Goal: Transaction & Acquisition: Download file/media

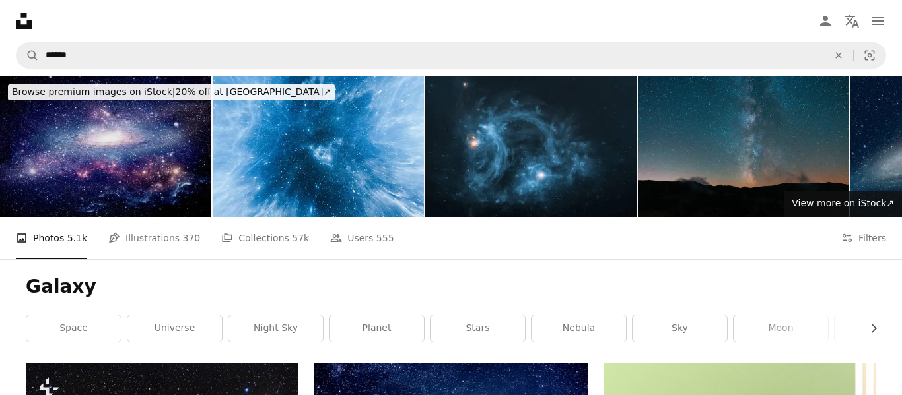
scroll to position [193, 0]
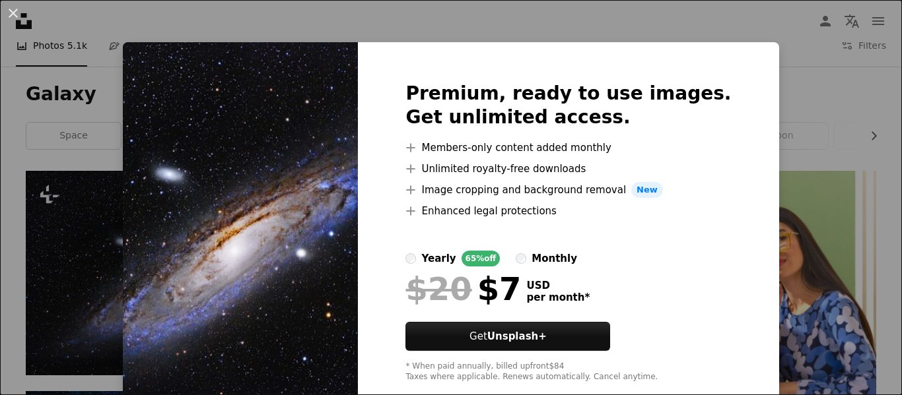
click at [33, 51] on div "An X shape Premium, ready to use images. Get unlimited access. A plus sign Memb…" at bounding box center [451, 197] width 902 height 395
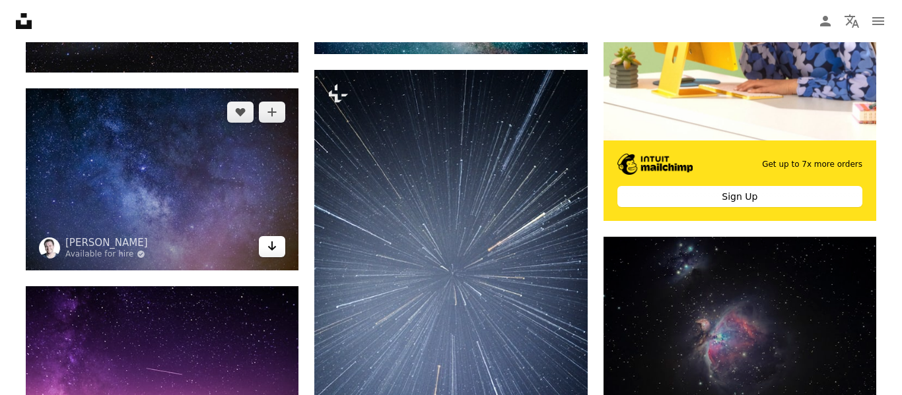
scroll to position [494, 0]
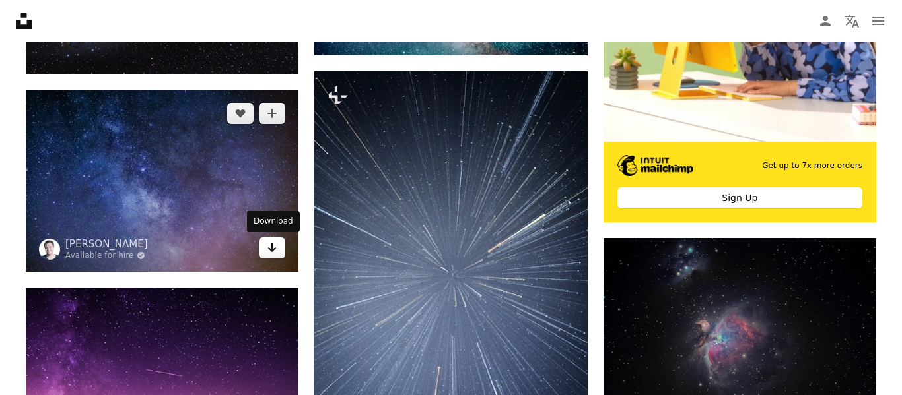
click at [272, 251] on icon "Arrow pointing down" at bounding box center [272, 248] width 11 height 16
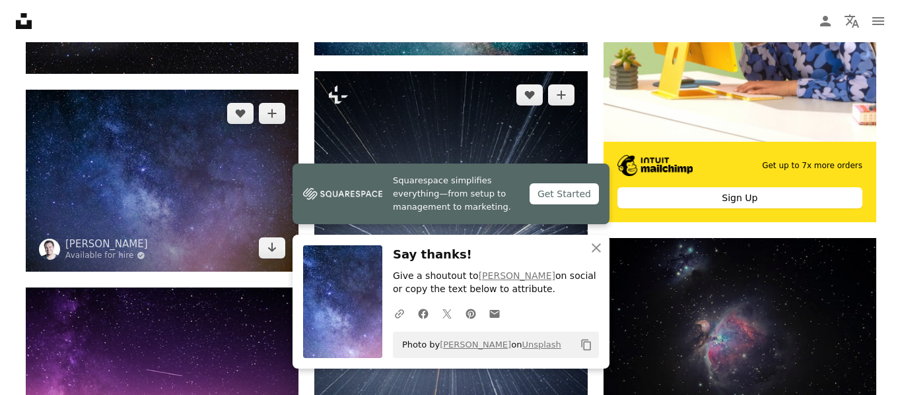
scroll to position [0, 0]
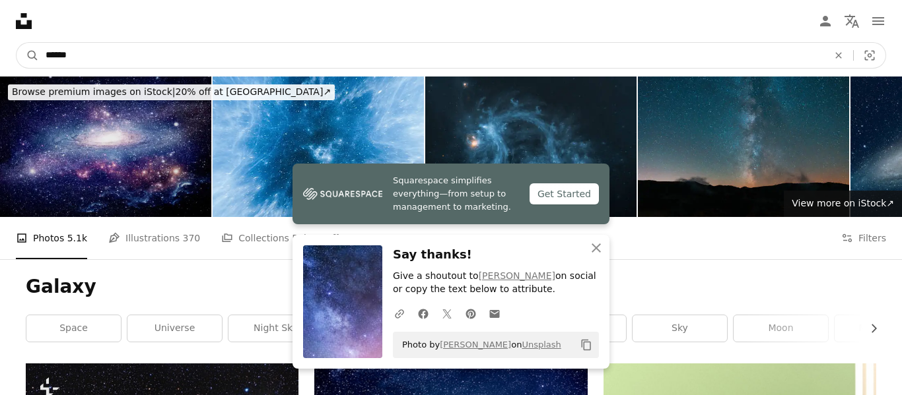
click at [199, 57] on input "******" at bounding box center [431, 55] width 785 height 25
type input "*"
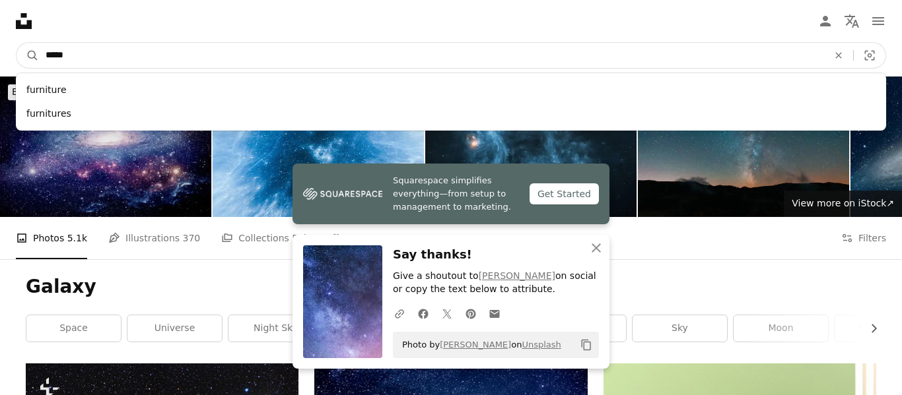
type input "*****"
click at [17, 43] on button "A magnifying glass" at bounding box center [28, 55] width 22 height 25
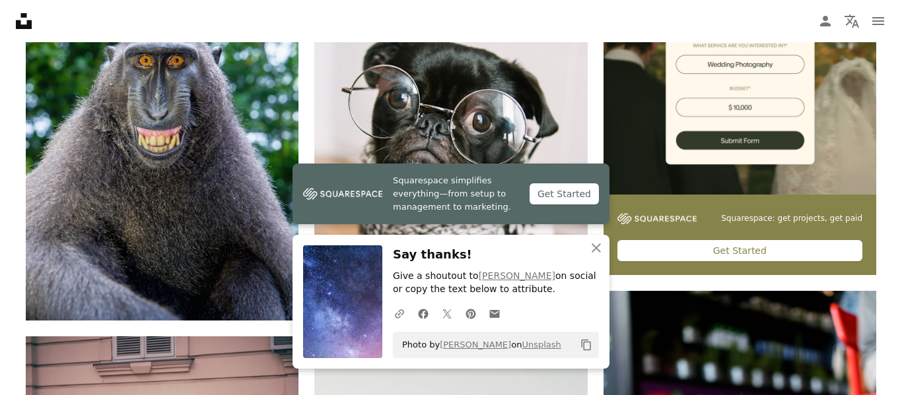
scroll to position [434, 0]
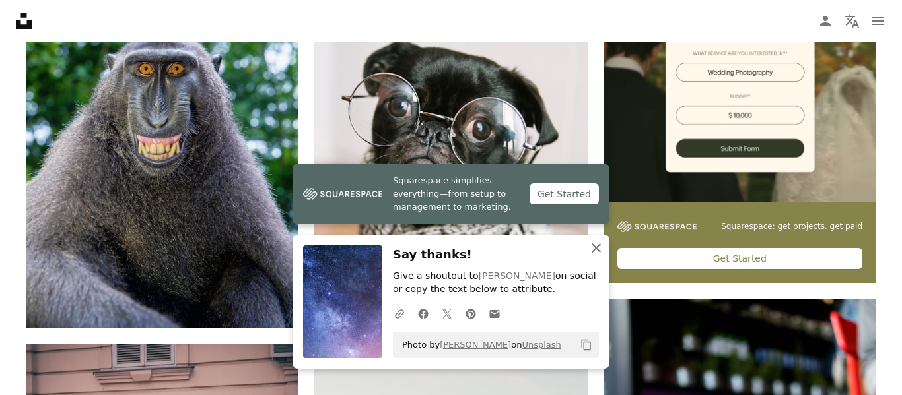
click at [595, 248] on icon "button" at bounding box center [595, 248] width 9 height 9
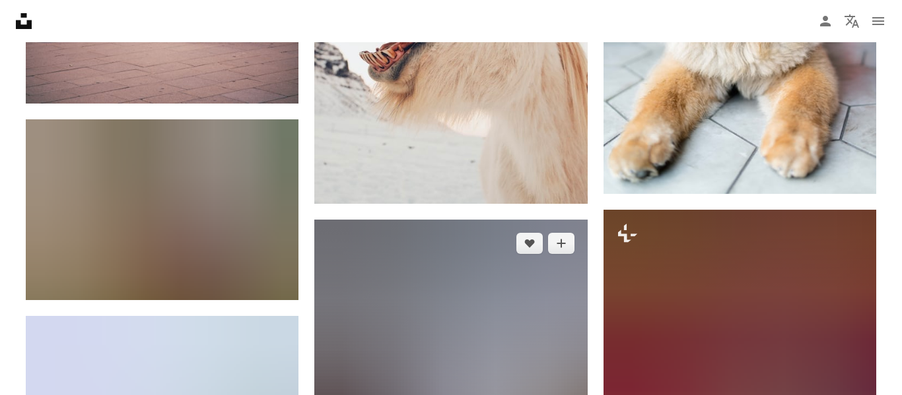
scroll to position [947, 0]
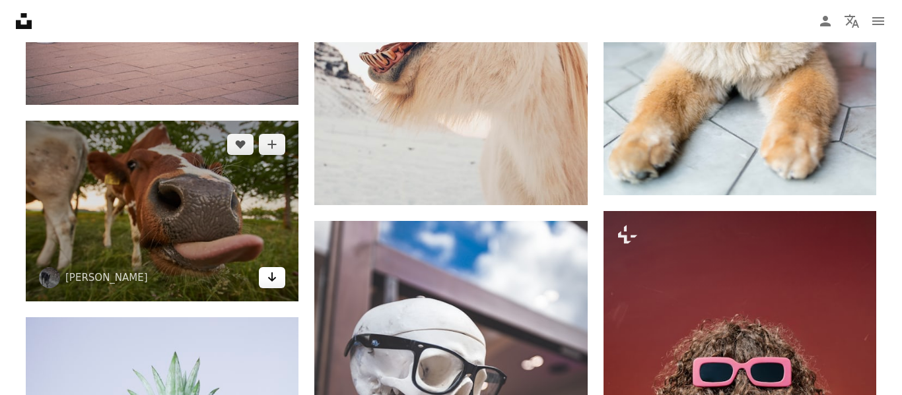
click at [279, 283] on link "Arrow pointing down" at bounding box center [272, 277] width 26 height 21
